Goal: Find specific page/section: Find specific page/section

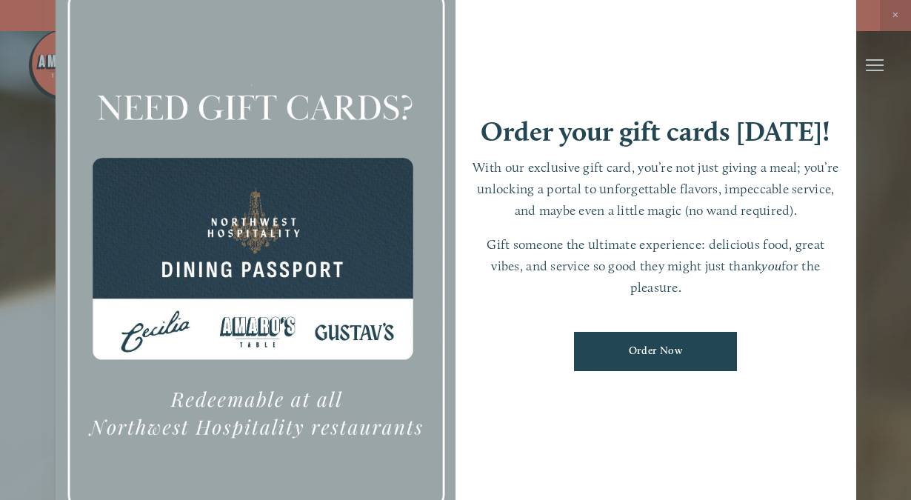
click at [896, 12] on div at bounding box center [455, 250] width 911 height 500
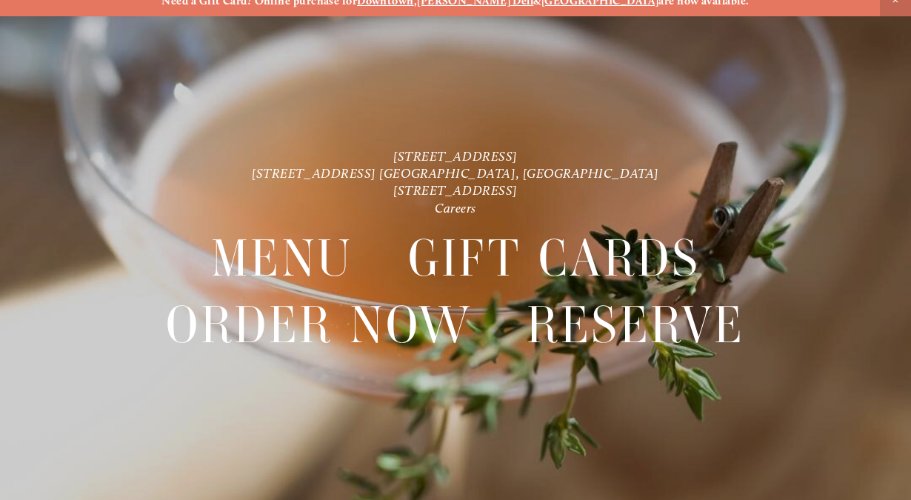
scroll to position [30, 0]
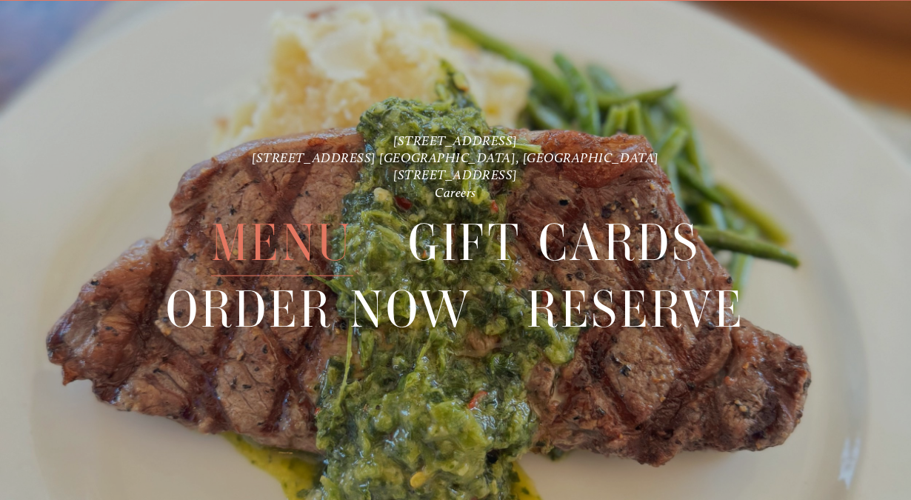
click at [293, 248] on span "Menu" at bounding box center [282, 243] width 142 height 67
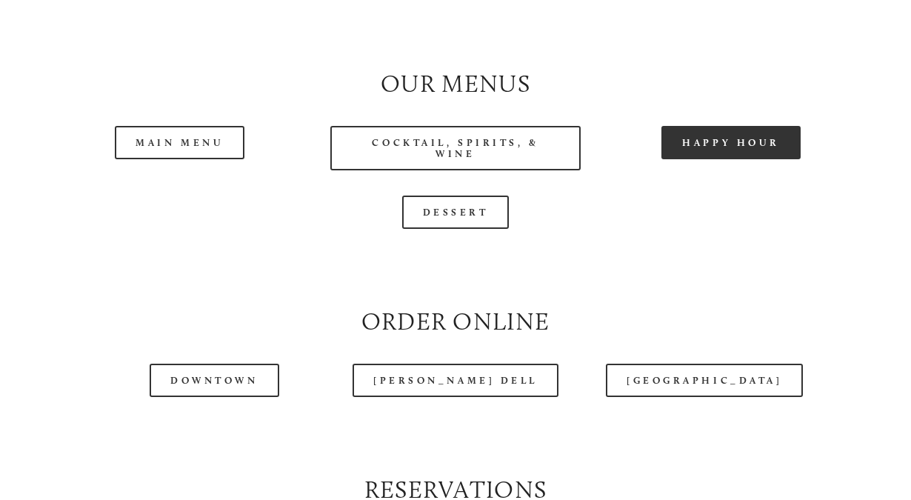
click at [736, 159] on link "Happy Hour" at bounding box center [730, 142] width 139 height 33
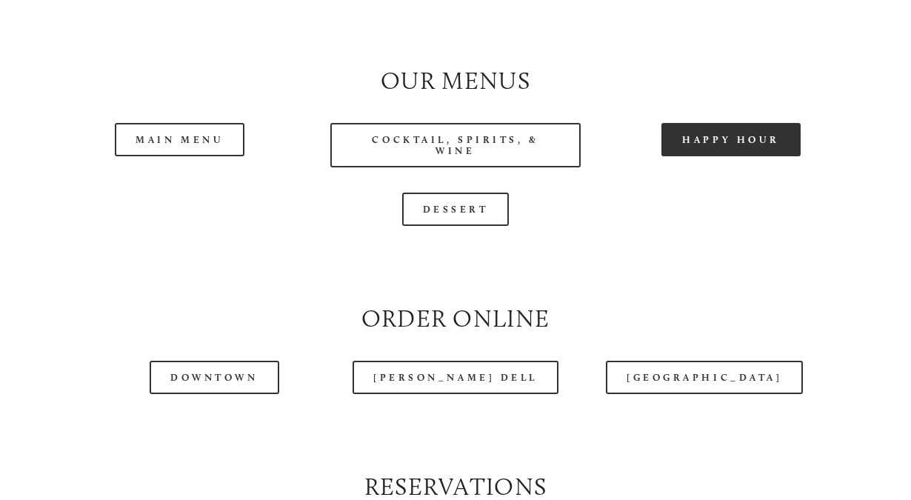
scroll to position [1321, 0]
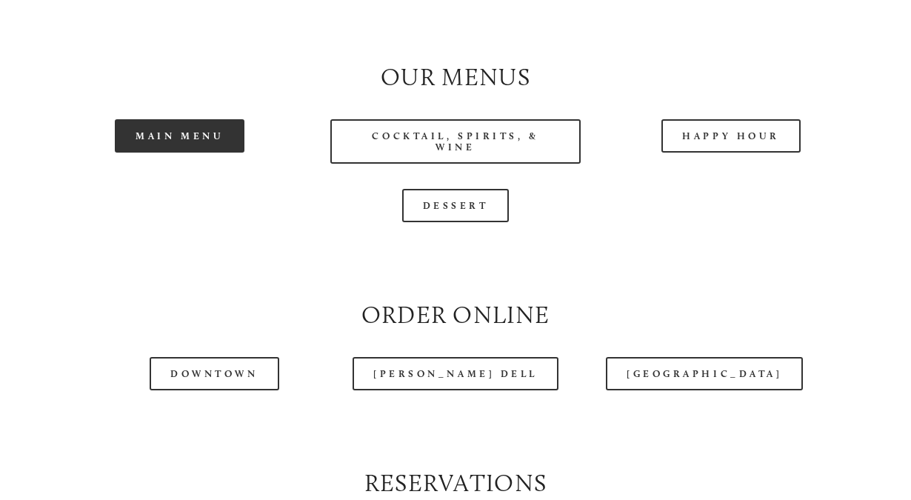
click at [179, 152] on link "Main Menu" at bounding box center [180, 135] width 130 height 33
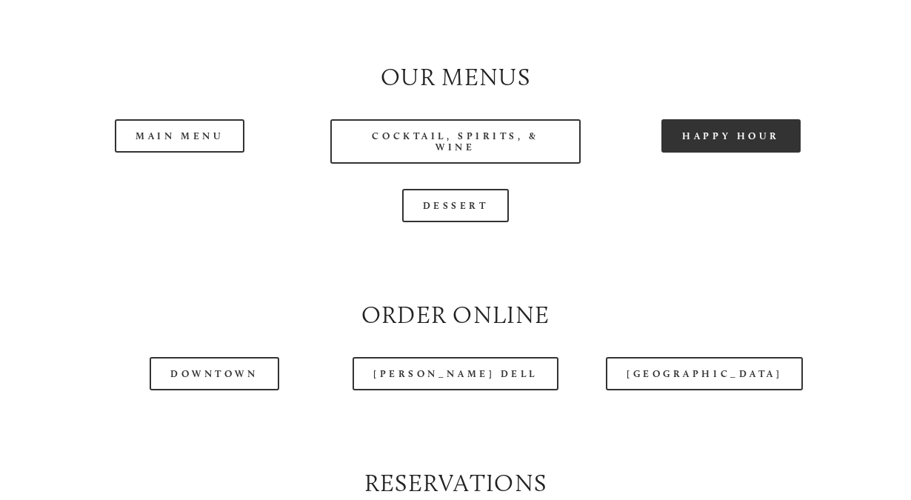
click at [713, 152] on link "Happy Hour" at bounding box center [730, 135] width 139 height 33
